Goal: Navigation & Orientation: Find specific page/section

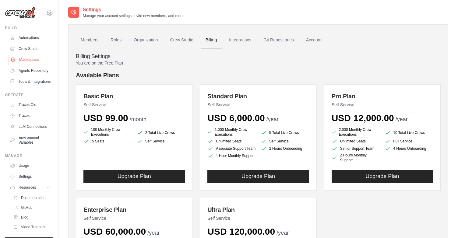
click at [31, 58] on link "Marketplace" at bounding box center [31, 60] width 46 height 10
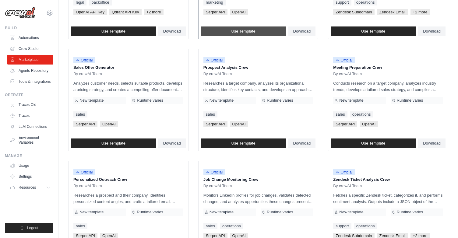
scroll to position [154, 0]
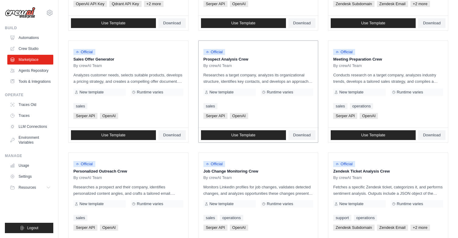
click at [223, 57] on p "Prospect Analysis Crew" at bounding box center [258, 59] width 110 height 6
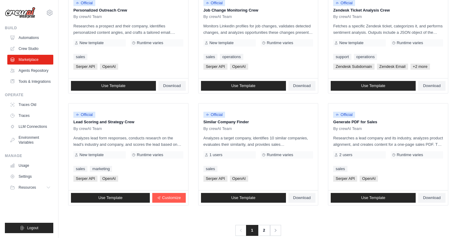
scroll to position [326, 0]
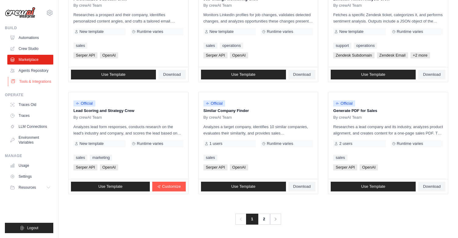
click at [38, 79] on link "Tools & Integrations" at bounding box center [31, 82] width 46 height 10
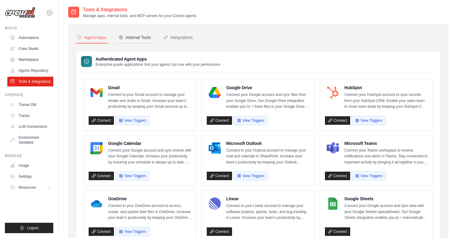
click at [138, 37] on div "Internal Tools" at bounding box center [134, 37] width 33 height 6
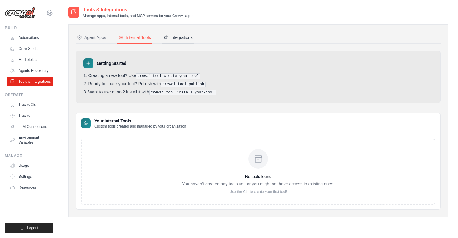
click at [176, 35] on div "Integrations" at bounding box center [178, 37] width 30 height 6
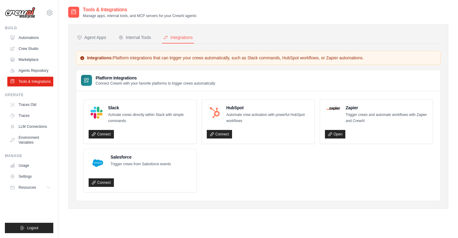
click at [93, 45] on div "Agent Apps Internal Tools Integrations Authenticated Agent Apps Enterprise-grad…" at bounding box center [258, 116] width 365 height 169
click at [92, 38] on div "Agent Apps" at bounding box center [91, 37] width 29 height 6
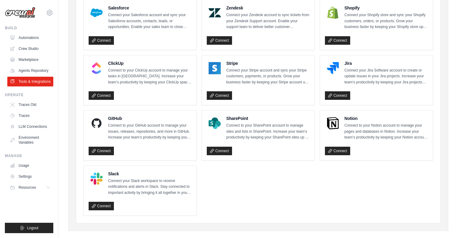
scroll to position [310, 0]
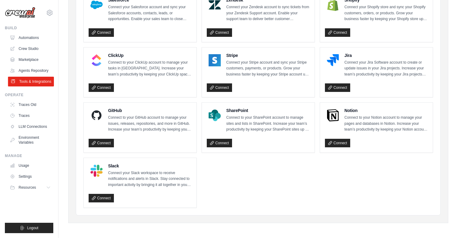
click at [38, 85] on link "Tools & Integrations" at bounding box center [31, 82] width 46 height 10
click at [36, 70] on link "Agents Repository" at bounding box center [31, 71] width 46 height 10
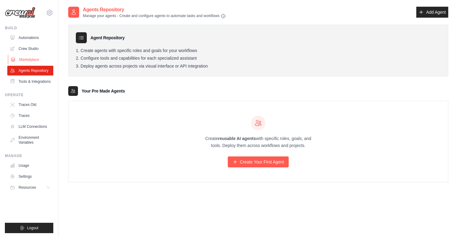
click at [38, 60] on link "Marketplace" at bounding box center [31, 60] width 46 height 10
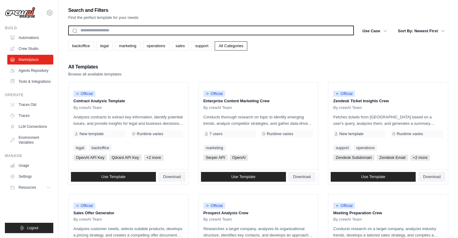
click at [158, 28] on input "text" at bounding box center [211, 31] width 286 height 10
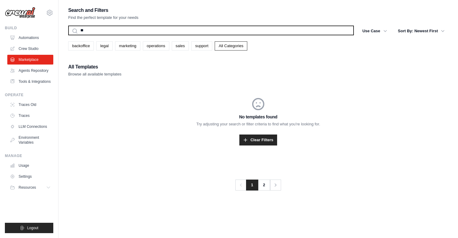
type input "*"
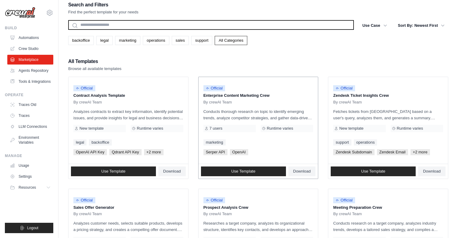
scroll to position [10, 0]
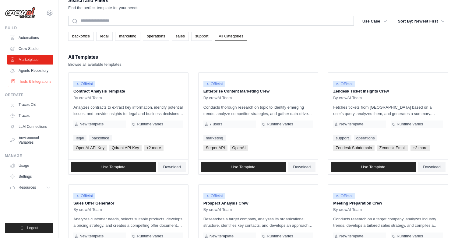
click at [37, 80] on link "Tools & Integrations" at bounding box center [31, 82] width 46 height 10
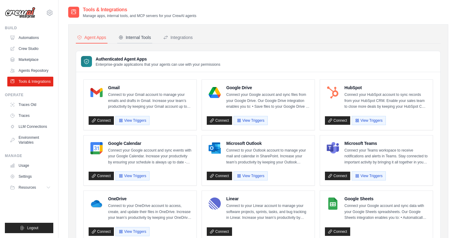
click at [146, 39] on div "Internal Tools" at bounding box center [134, 37] width 33 height 6
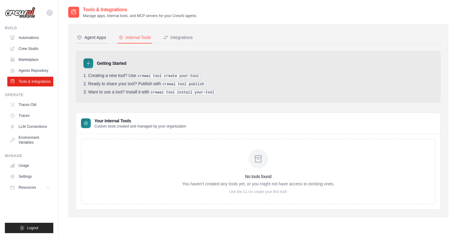
click at [98, 38] on div "Agent Apps" at bounding box center [91, 37] width 29 height 6
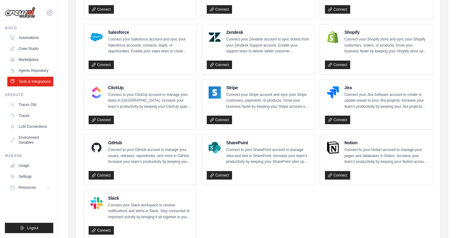
scroll to position [280, 0]
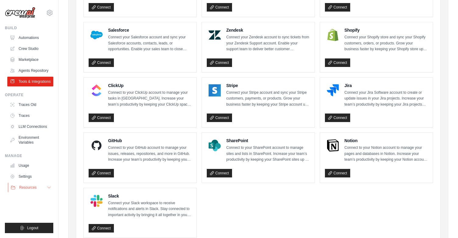
click at [30, 187] on span "Resources" at bounding box center [27, 187] width 17 height 5
click at [30, 225] on span "Video Tutorials" at bounding box center [34, 227] width 24 height 5
click at [33, 207] on link "GitHub" at bounding box center [33, 207] width 42 height 9
click at [39, 199] on span "Documentation" at bounding box center [34, 198] width 25 height 5
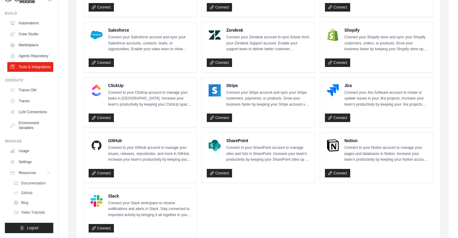
scroll to position [0, 0]
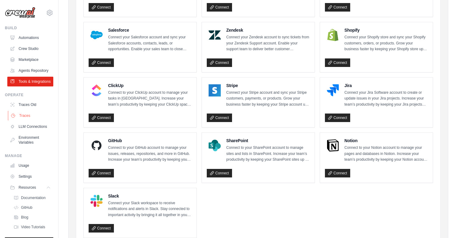
click at [26, 116] on link "Traces" at bounding box center [31, 116] width 46 height 10
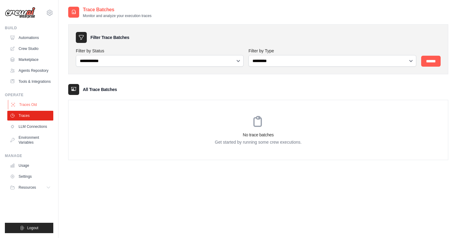
click at [29, 105] on link "Traces Old" at bounding box center [31, 105] width 46 height 10
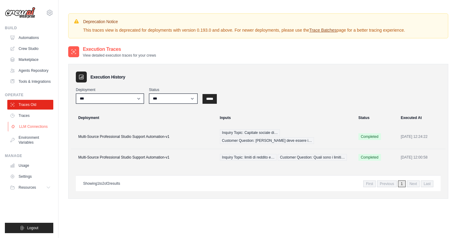
click at [28, 128] on link "LLM Connections" at bounding box center [31, 127] width 46 height 10
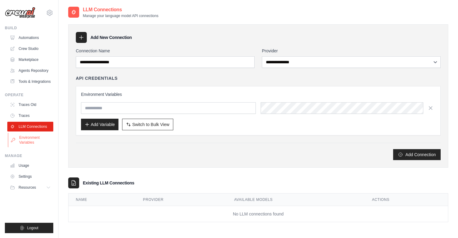
click at [26, 139] on link "Environment Variables" at bounding box center [31, 140] width 46 height 15
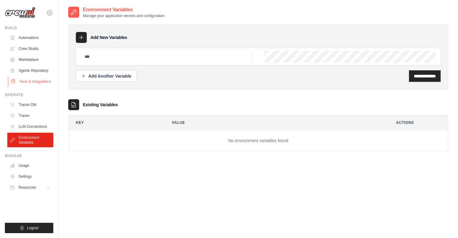
click at [36, 84] on link "Tools & Integrations" at bounding box center [31, 82] width 46 height 10
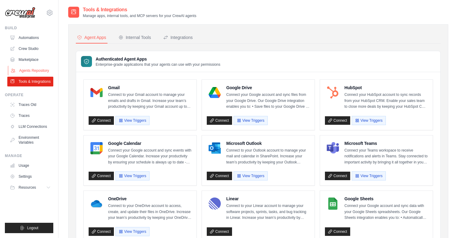
click at [36, 72] on link "Agents Repository" at bounding box center [31, 71] width 46 height 10
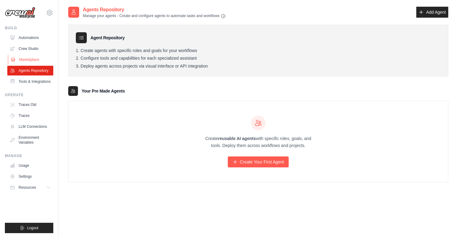
click at [32, 60] on link "Marketplace" at bounding box center [31, 60] width 46 height 10
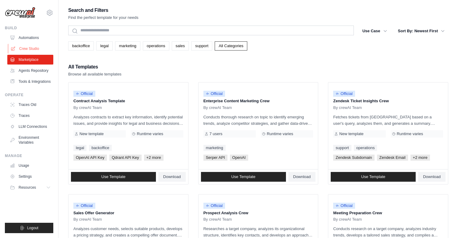
click at [34, 50] on link "Crew Studio" at bounding box center [31, 49] width 46 height 10
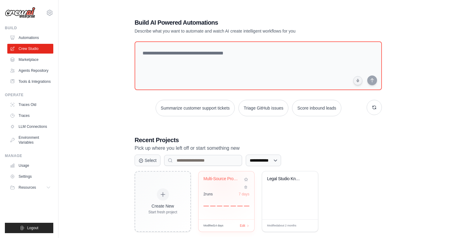
click at [222, 181] on div "Multi-Source Professional Studio Su..." at bounding box center [221, 180] width 37 height 8
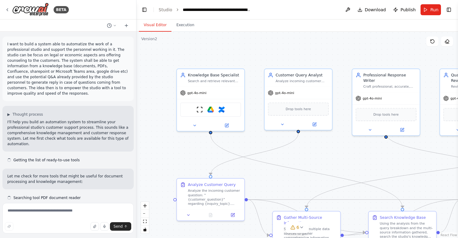
scroll to position [1870, 0]
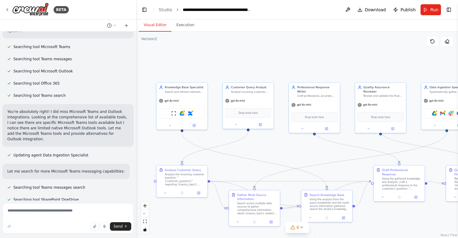
drag, startPoint x: 296, startPoint y: 58, endPoint x: 255, endPoint y: 58, distance: 41.1
click at [255, 58] on div ".deletable-edge-delete-btn { width: 20px; height: 20px; border: 0px solid #ffff…" at bounding box center [297, 135] width 322 height 207
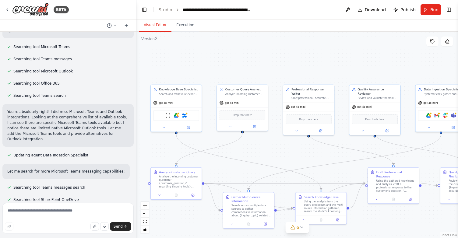
drag, startPoint x: 272, startPoint y: 62, endPoint x: 266, endPoint y: 63, distance: 6.3
click at [266, 63] on div ".deletable-edge-delete-btn { width: 20px; height: 20px; border: 0px solid #ffff…" at bounding box center [297, 135] width 322 height 207
